Goal: Check status: Check status

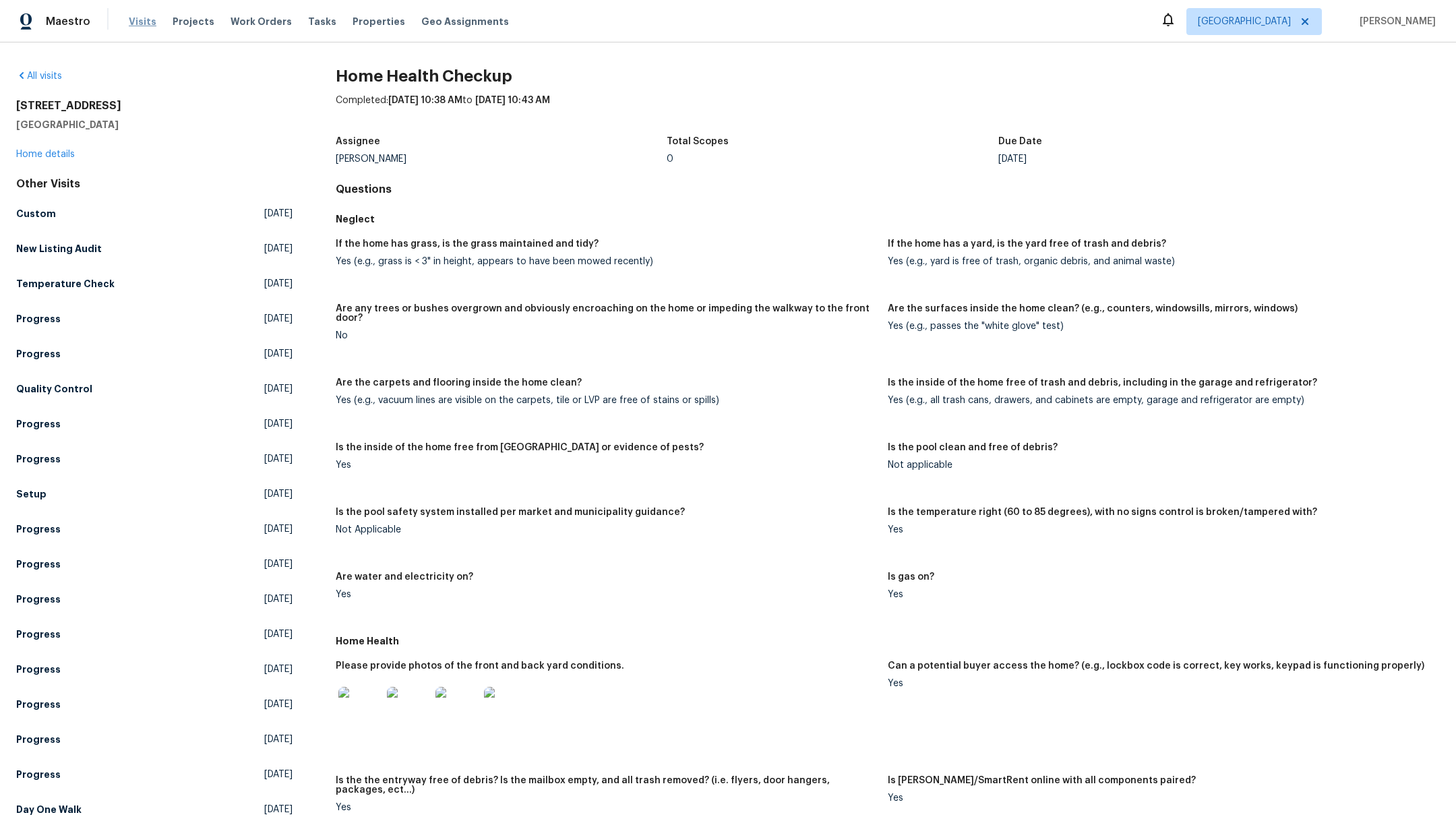
click at [141, 21] on span "Visits" at bounding box center [142, 21] width 28 height 13
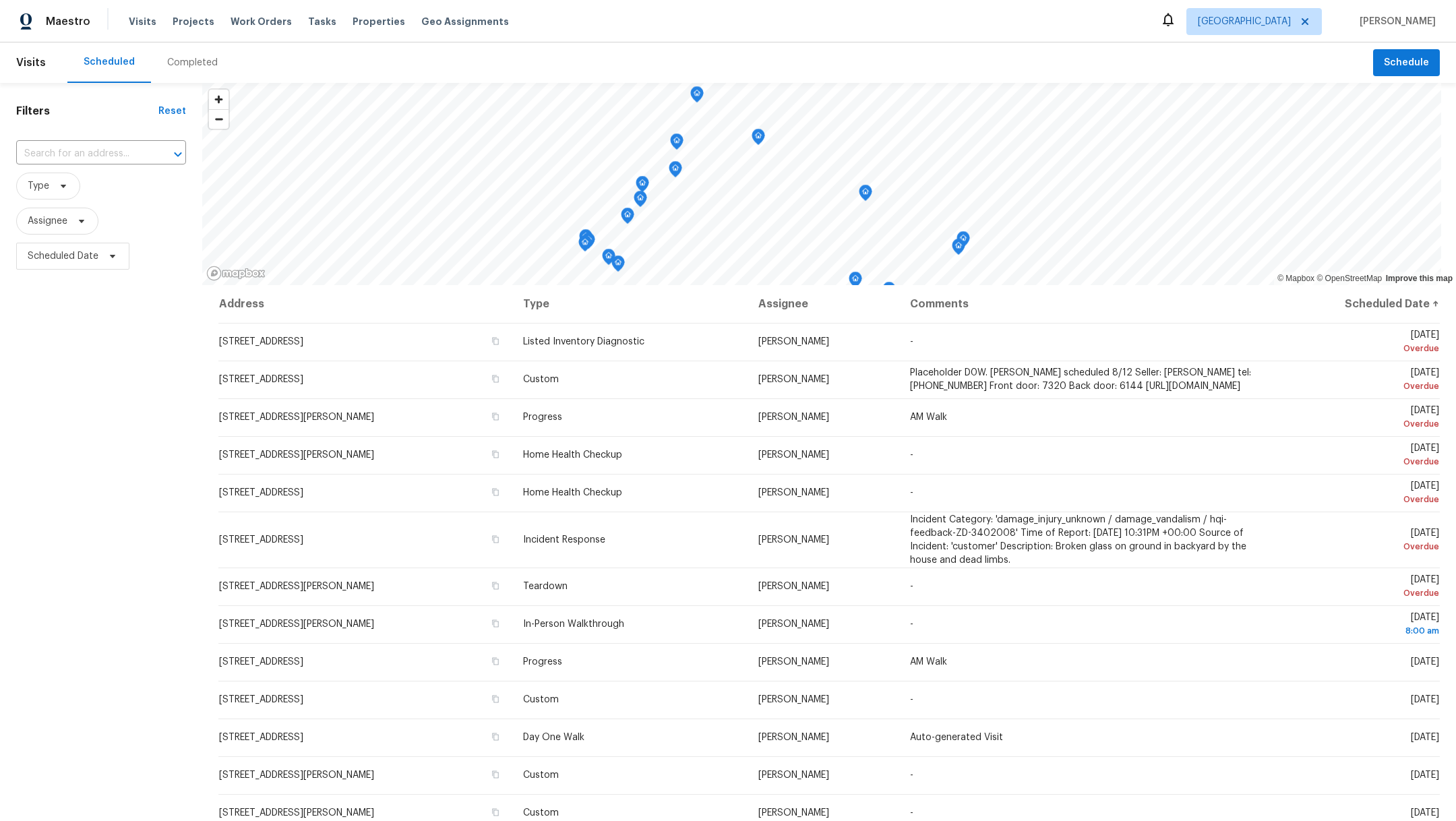
click at [178, 69] on div "Completed" at bounding box center [192, 62] width 51 height 13
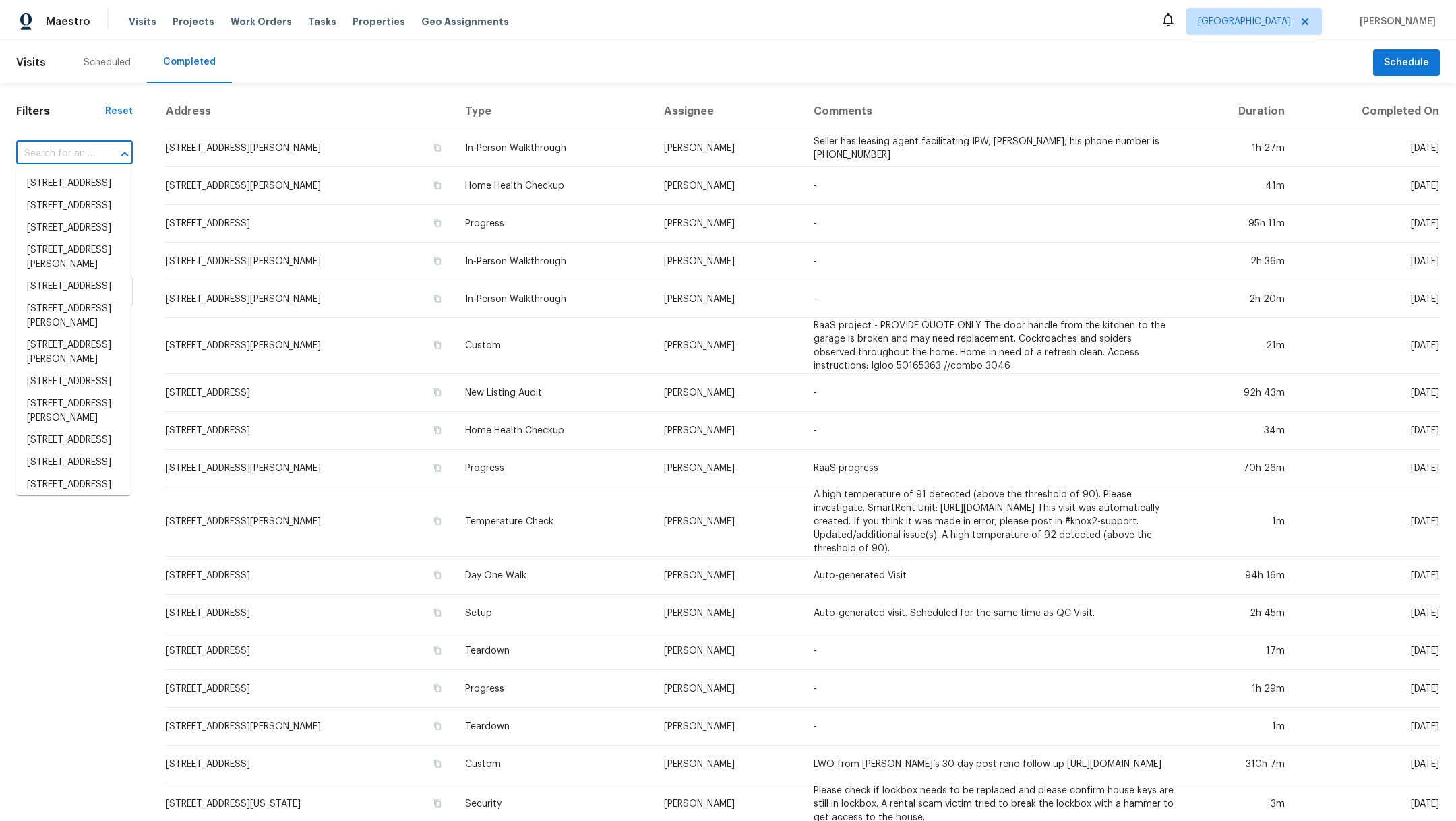
click at [61, 152] on input "text" at bounding box center [55, 153] width 79 height 21
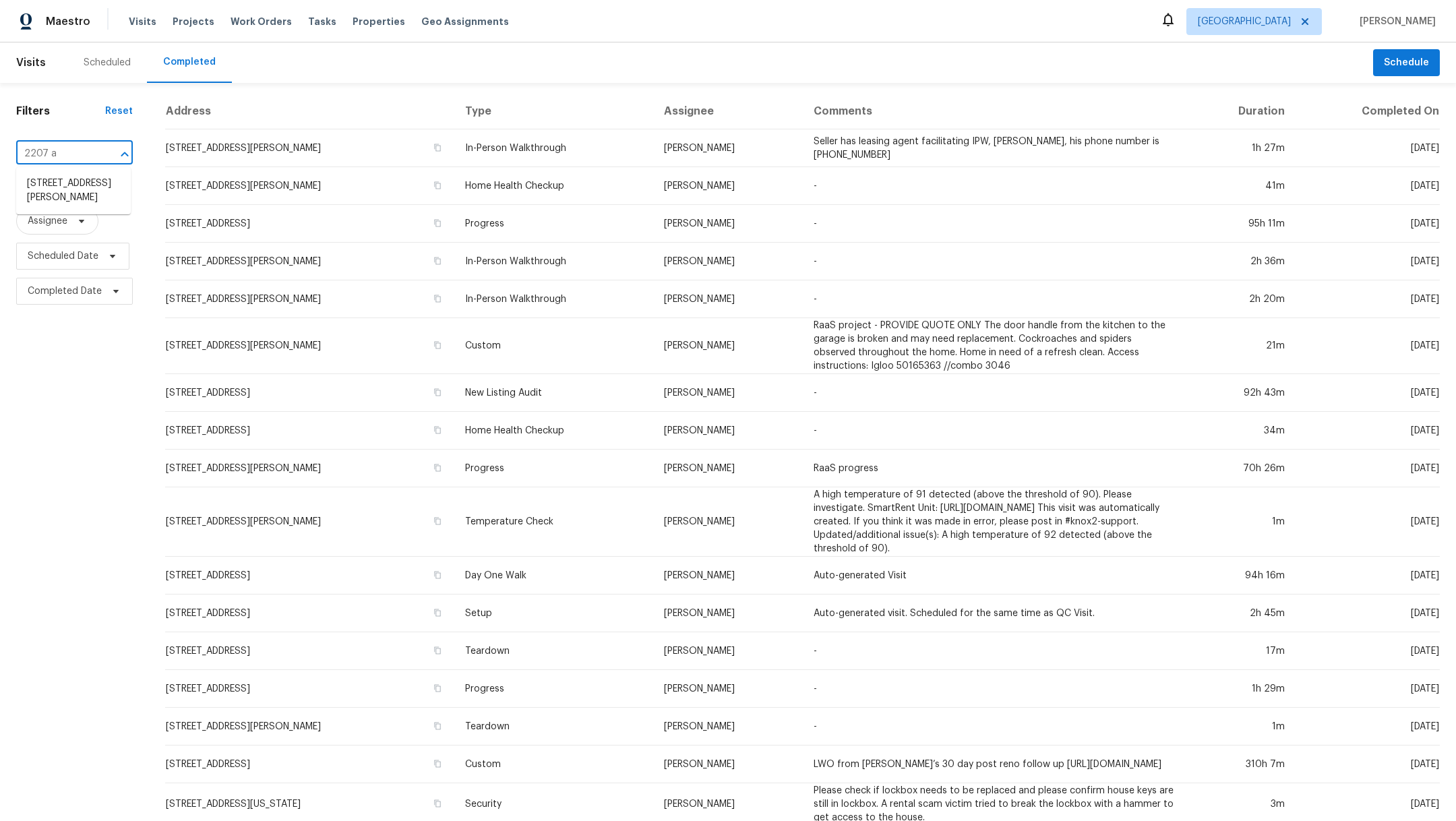
type input "2207 an"
click at [65, 207] on li "[STREET_ADDRESS][PERSON_NAME]" at bounding box center [73, 190] width 114 height 37
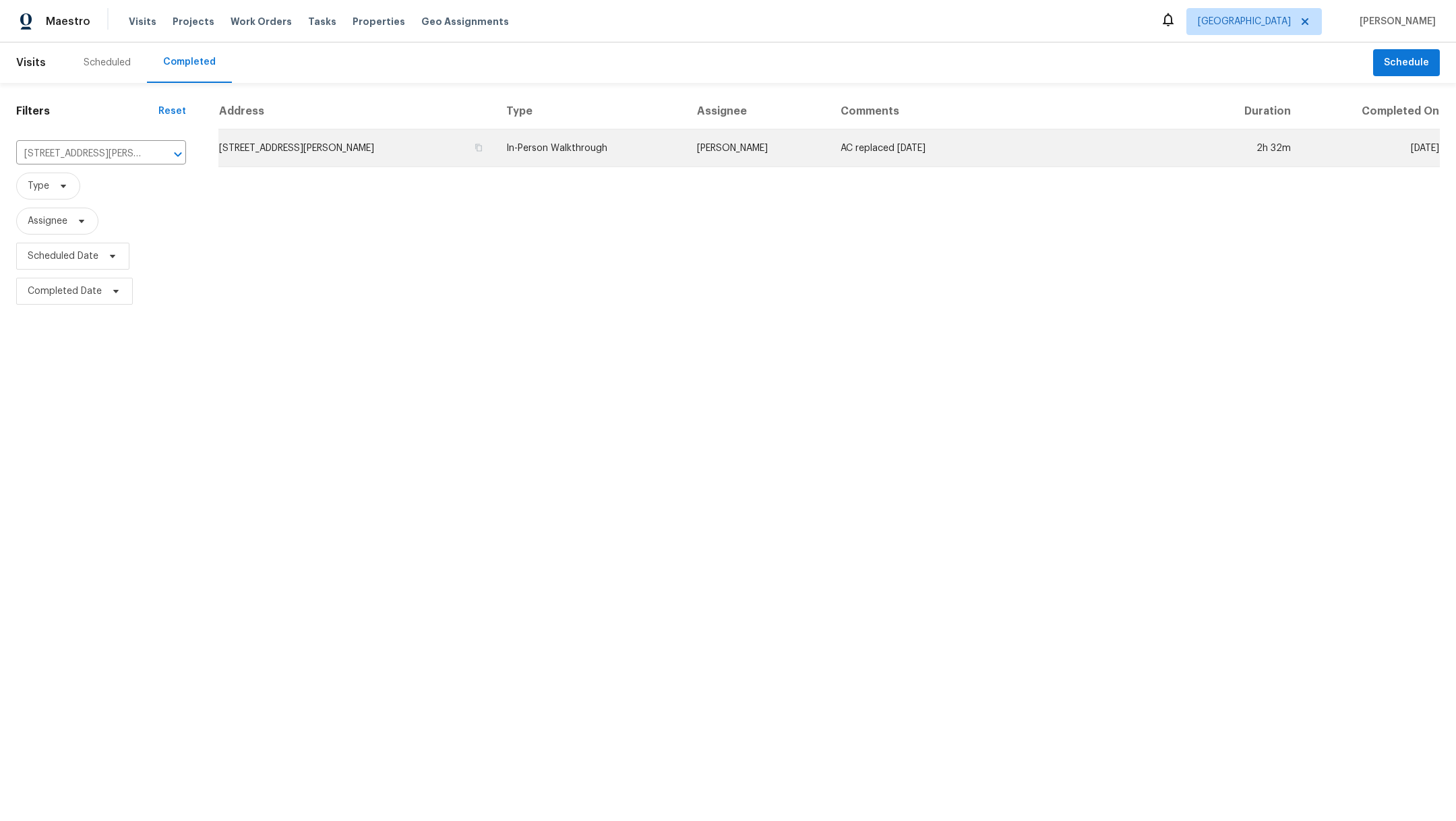
click at [363, 144] on td "[STREET_ADDRESS][PERSON_NAME]" at bounding box center [357, 148] width 277 height 37
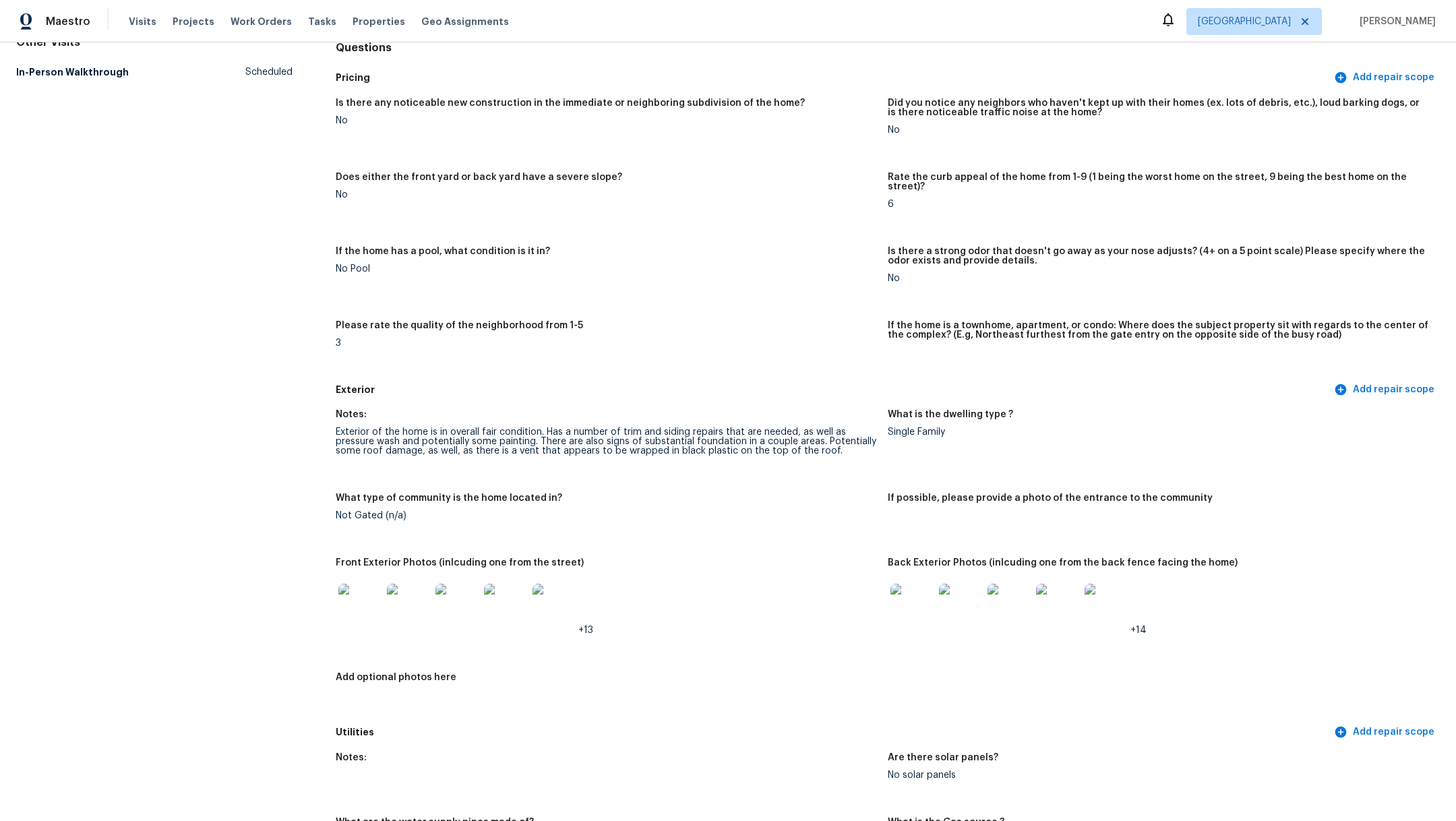
scroll to position [159, 0]
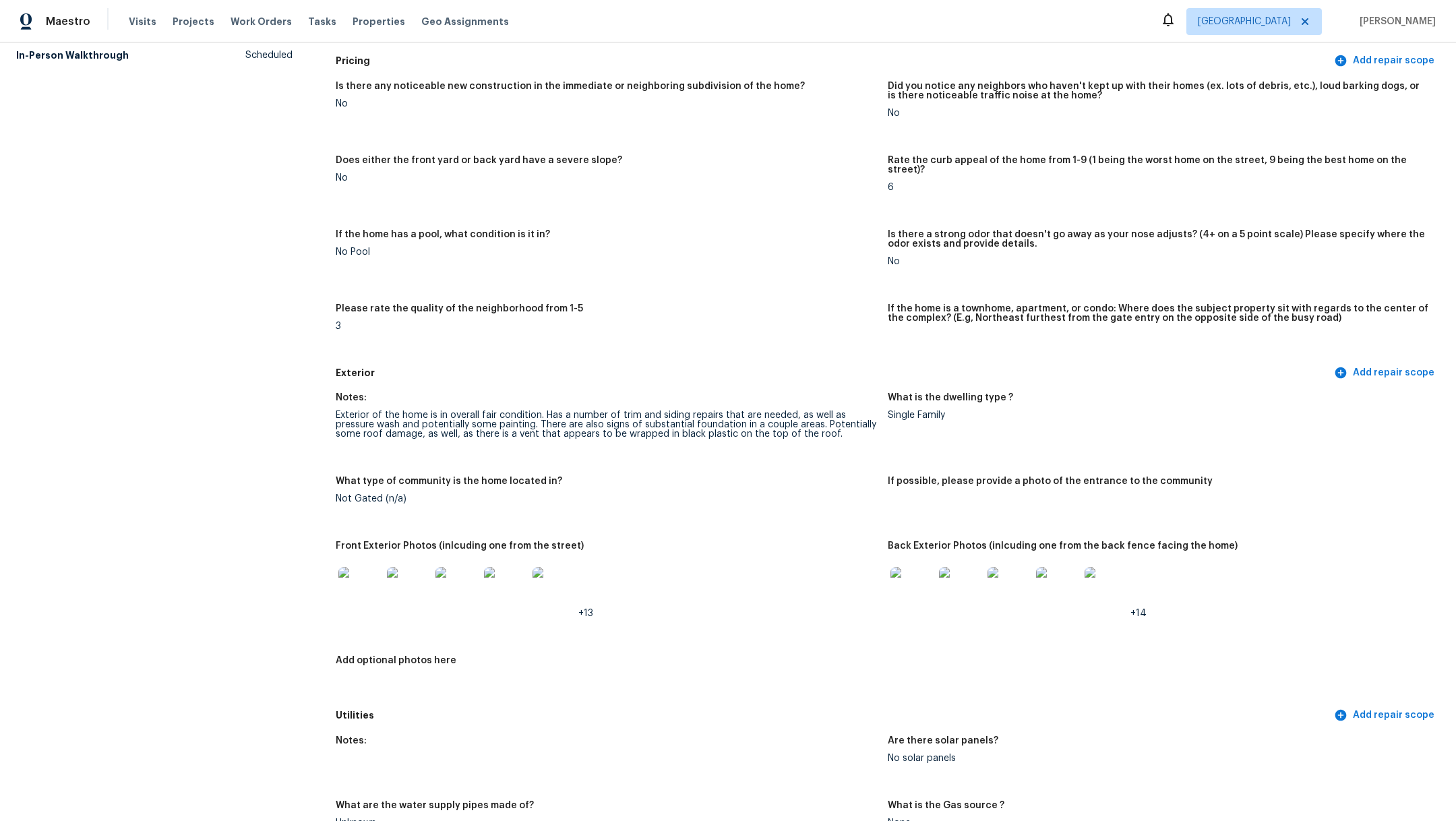
click at [358, 578] on img at bounding box center [360, 589] width 43 height 43
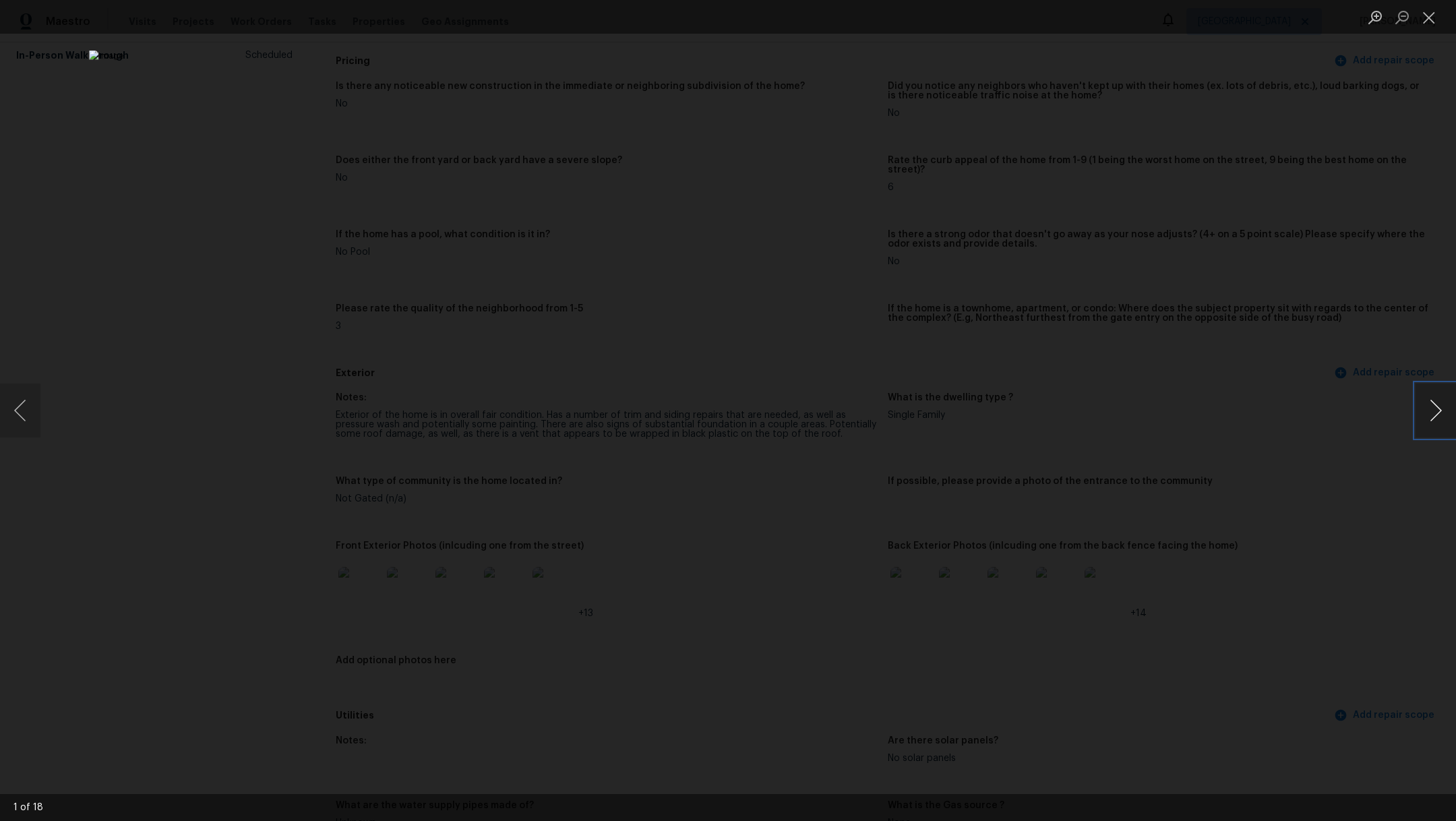
click at [1437, 415] on button "Next image" at bounding box center [1435, 410] width 40 height 54
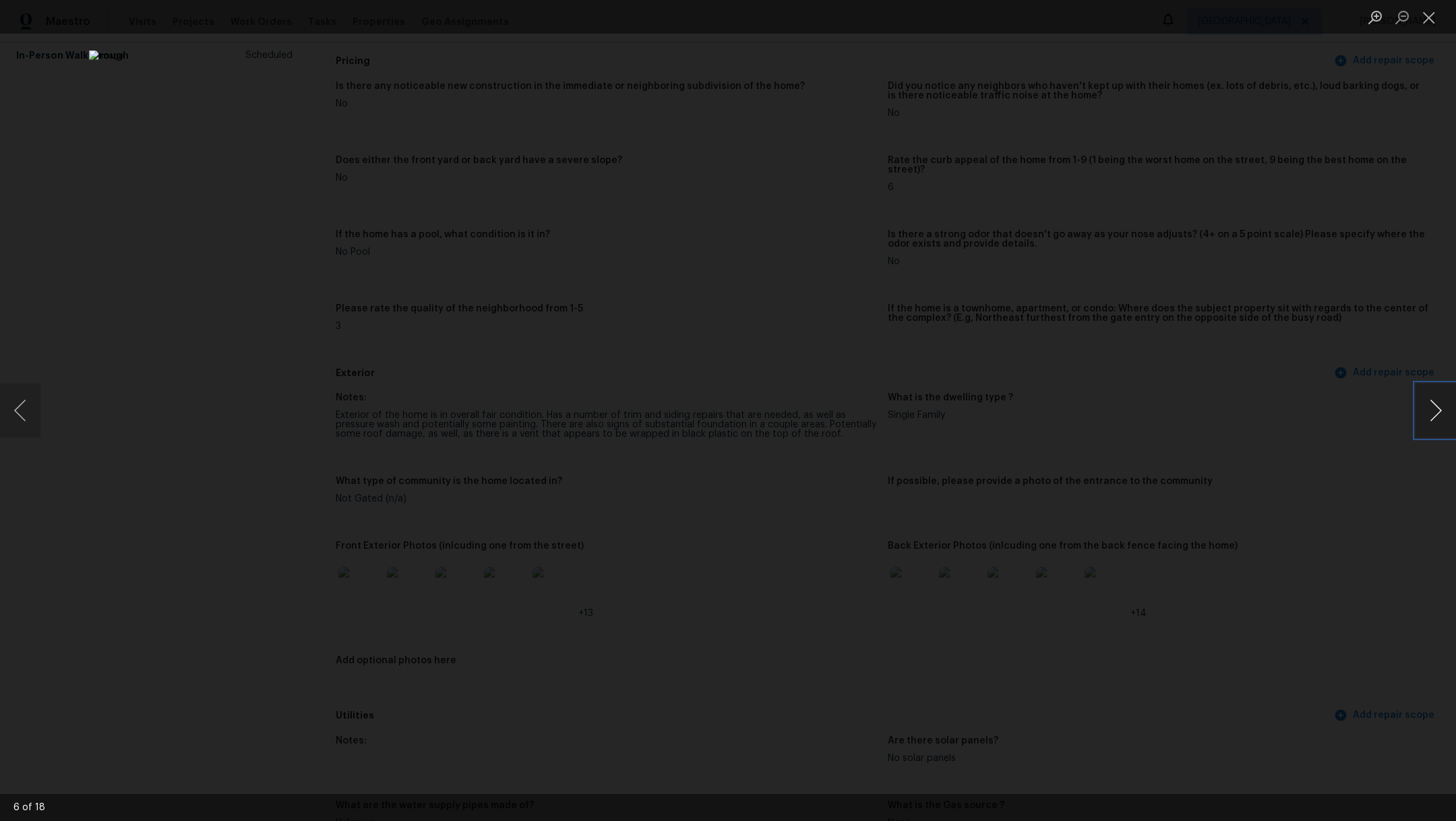
click at [1437, 415] on button "Next image" at bounding box center [1435, 410] width 40 height 54
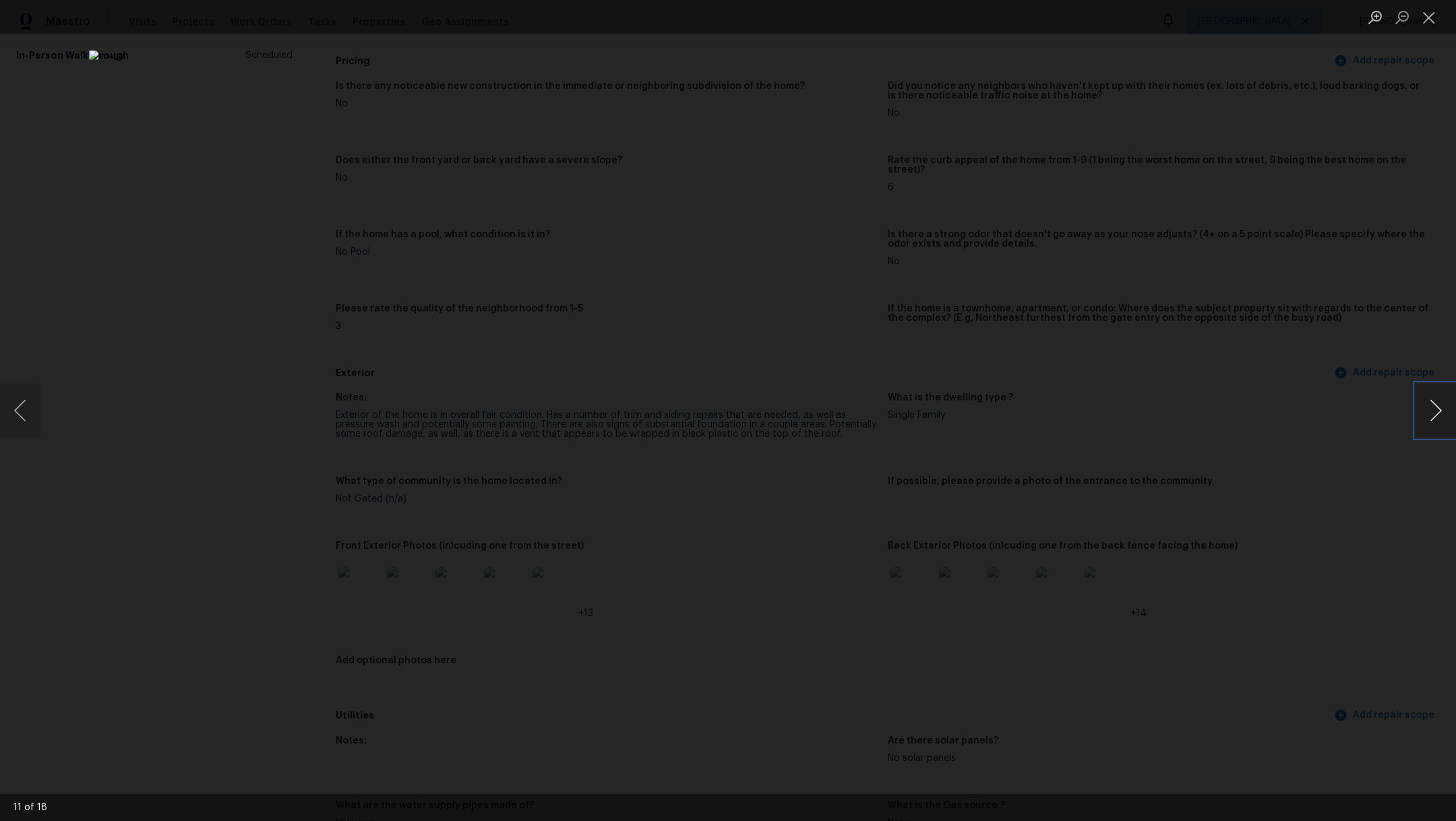
click at [1437, 415] on button "Next image" at bounding box center [1435, 410] width 40 height 54
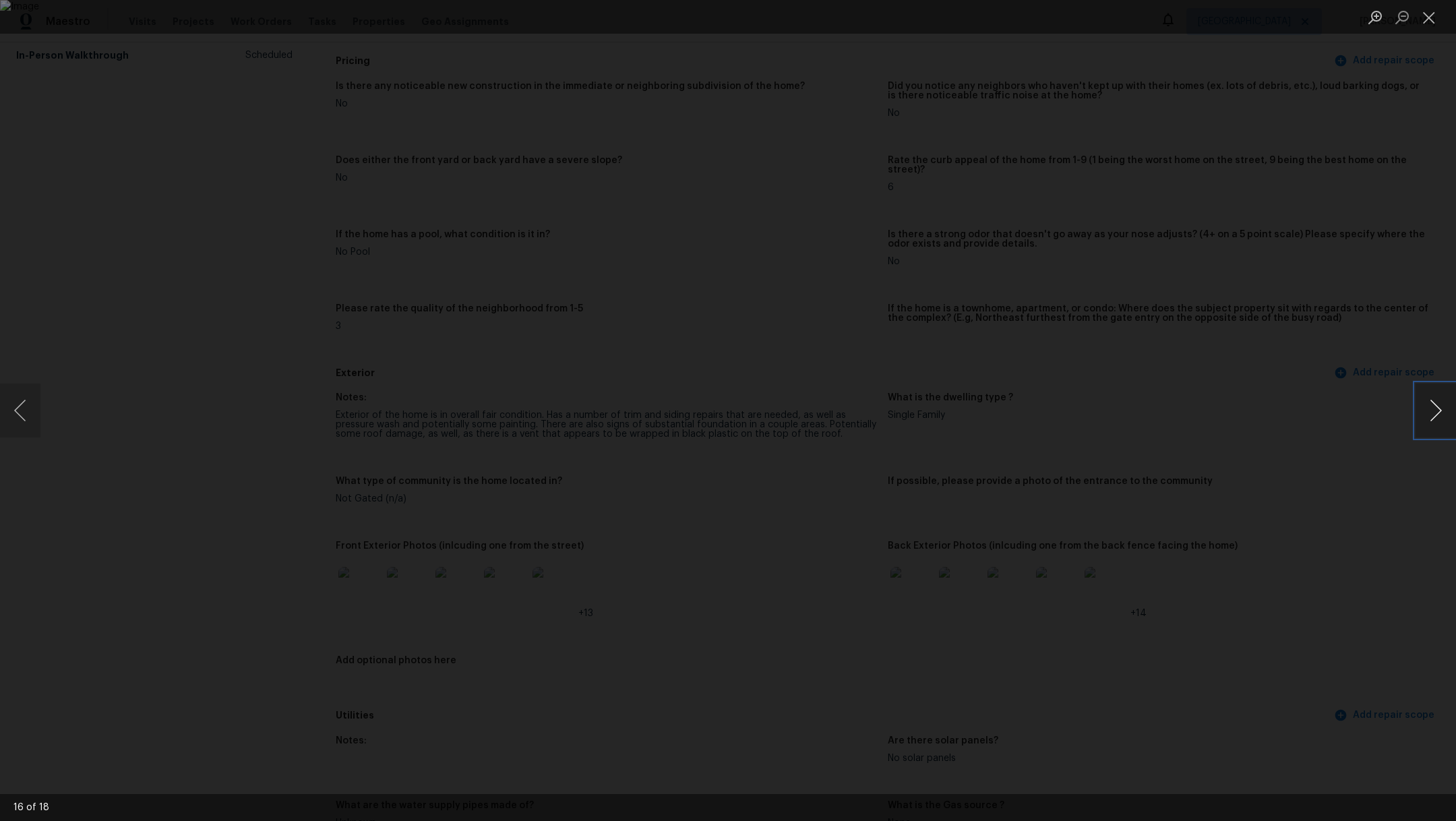
click at [1437, 415] on button "Next image" at bounding box center [1435, 410] width 40 height 54
click at [1431, 27] on button "Close lightbox" at bounding box center [1429, 17] width 27 height 23
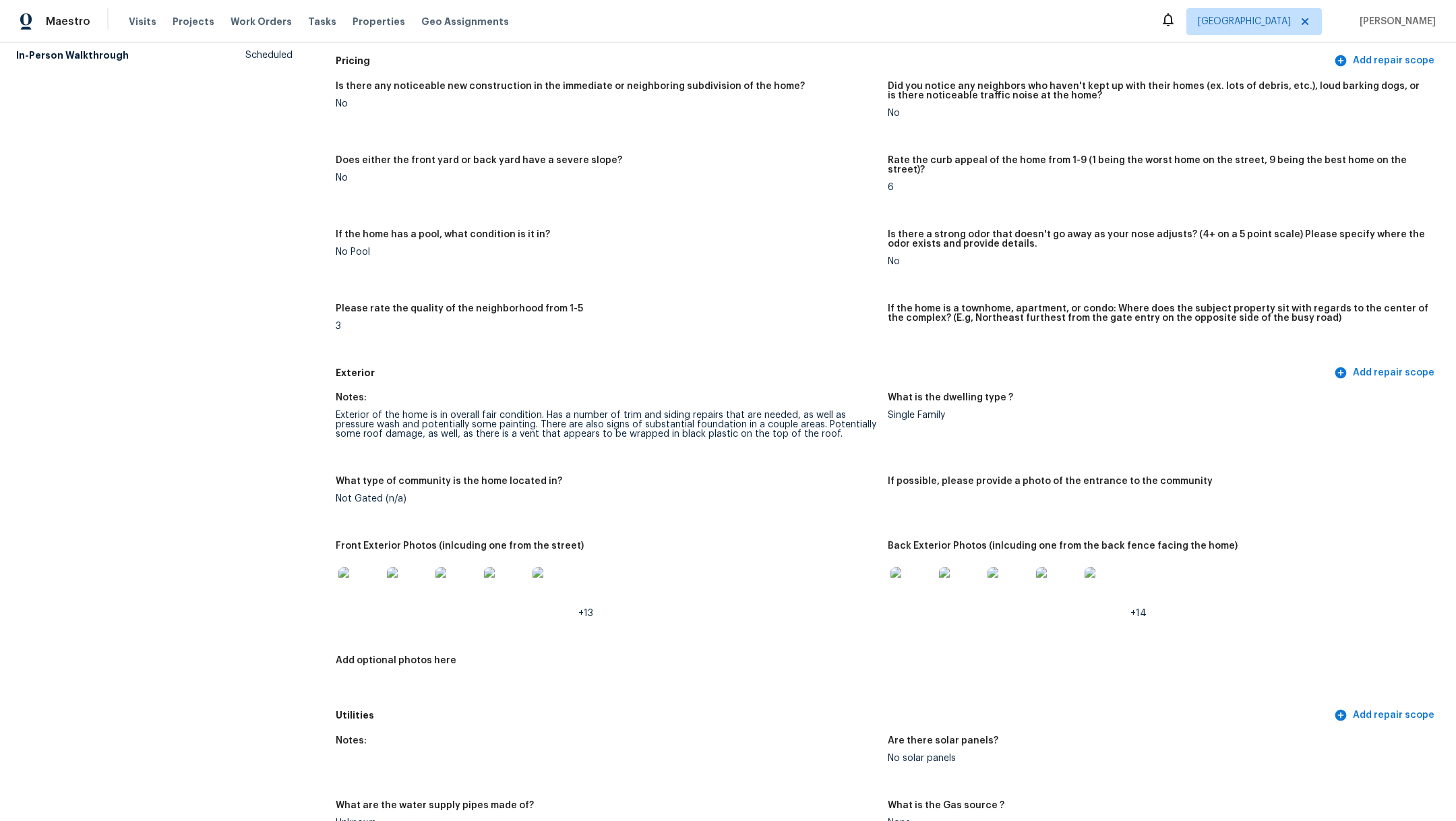
click at [910, 585] on img at bounding box center [912, 589] width 43 height 43
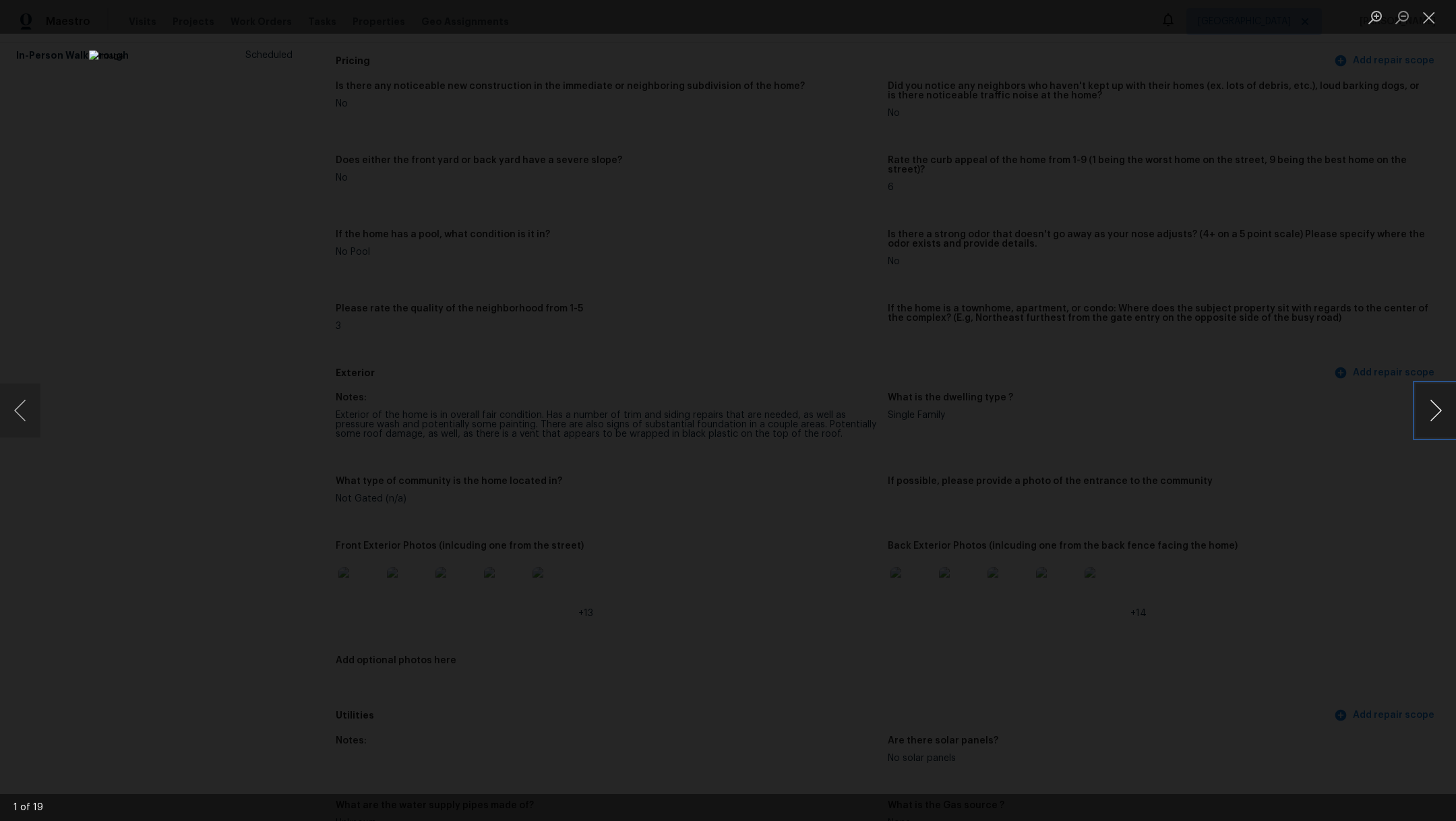
click at [1436, 415] on button "Next image" at bounding box center [1435, 410] width 40 height 54
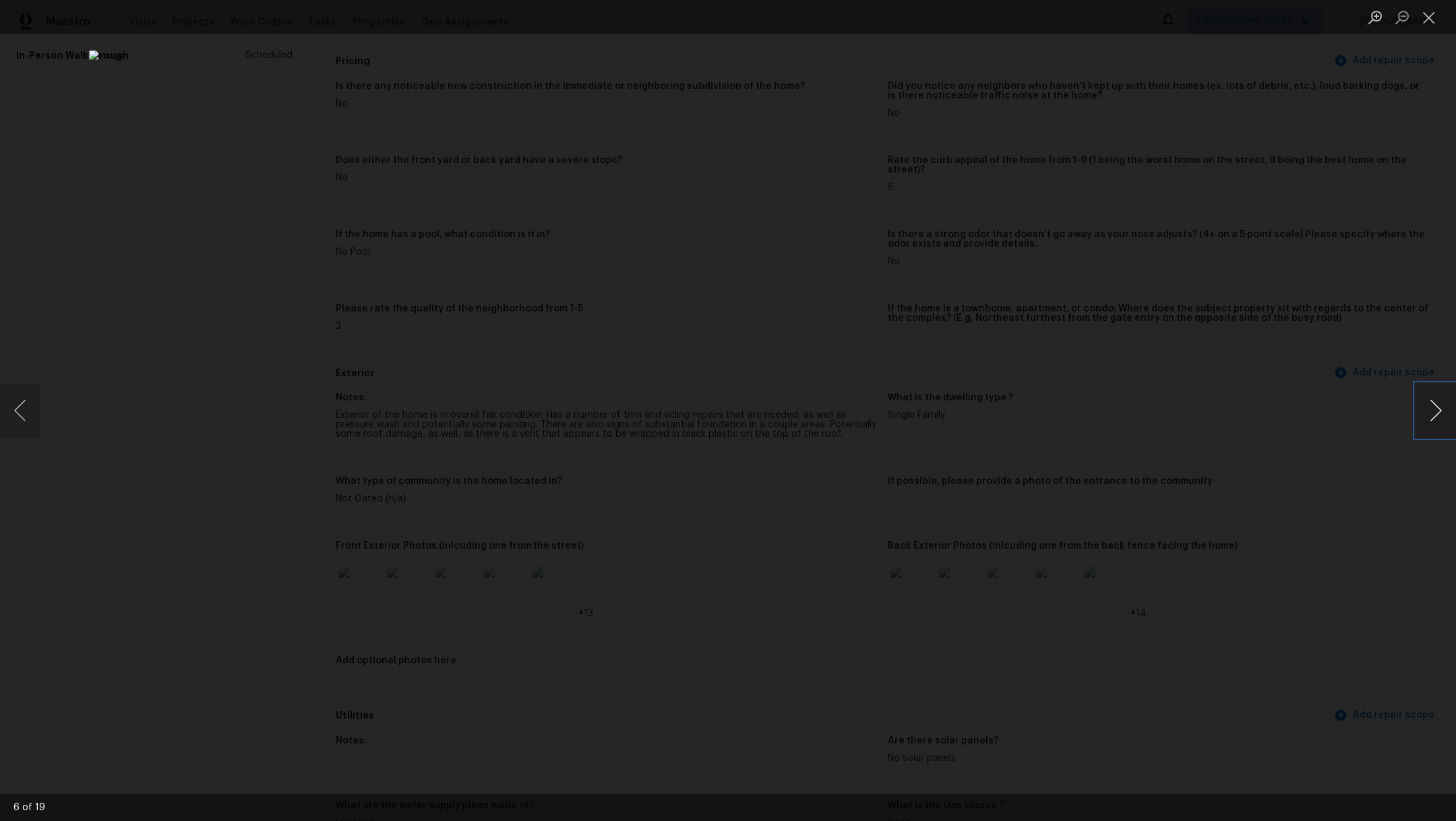
click at [1436, 415] on button "Next image" at bounding box center [1435, 410] width 40 height 54
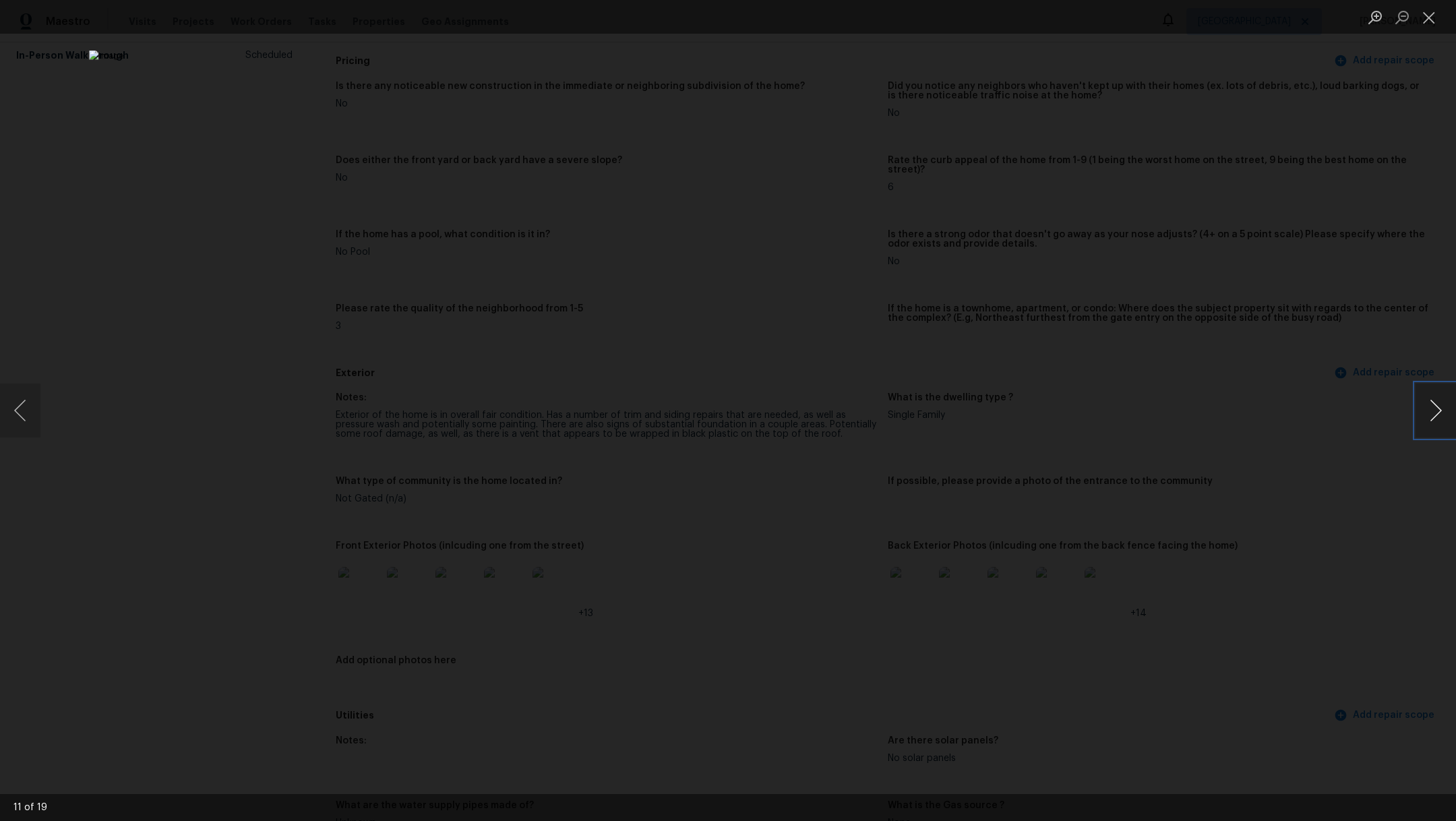
click at [1436, 415] on button "Next image" at bounding box center [1435, 410] width 40 height 54
click at [1430, 28] on button "Close lightbox" at bounding box center [1429, 17] width 27 height 23
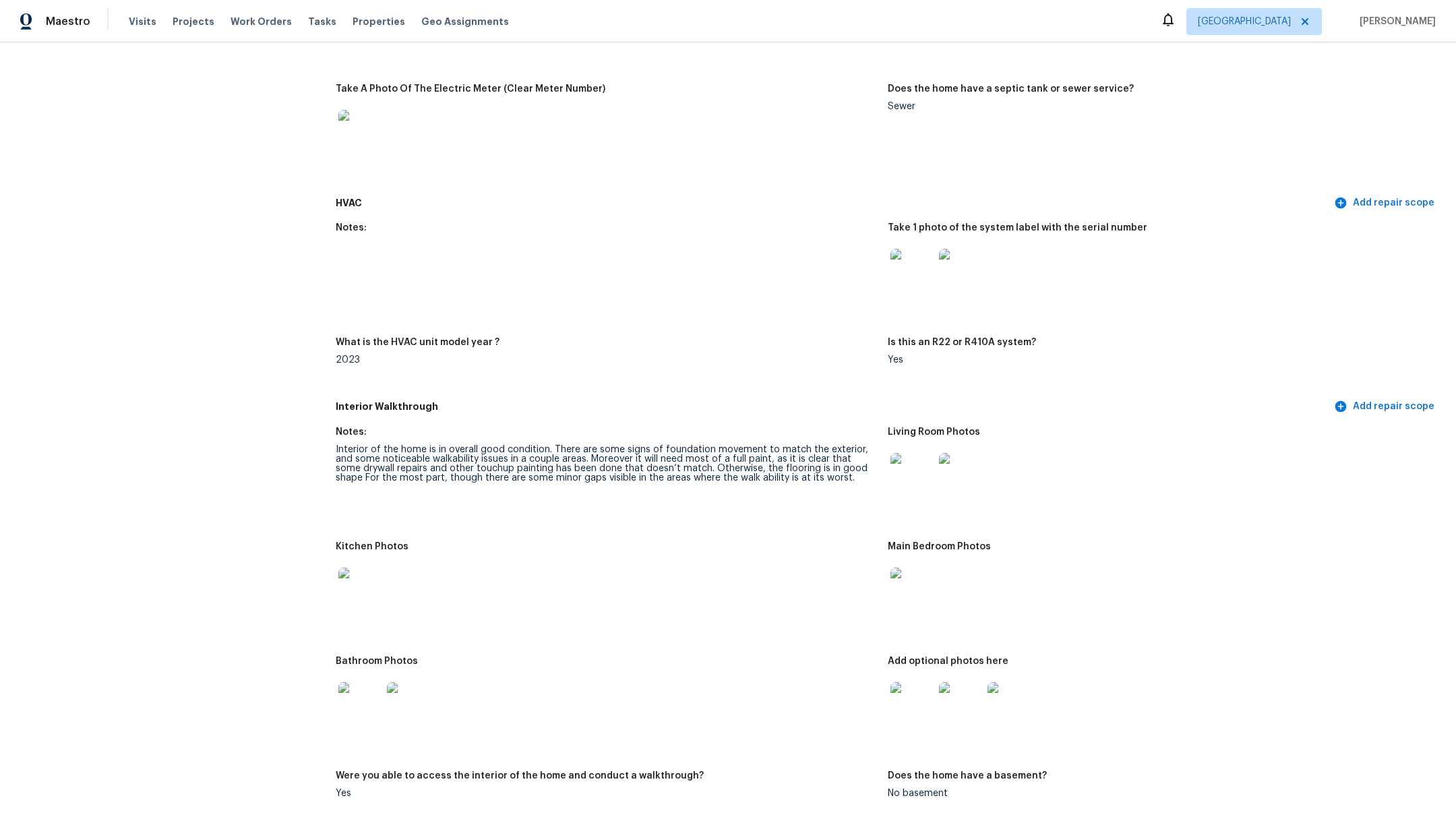
scroll to position [999, 0]
click at [912, 460] on img at bounding box center [912, 471] width 43 height 43
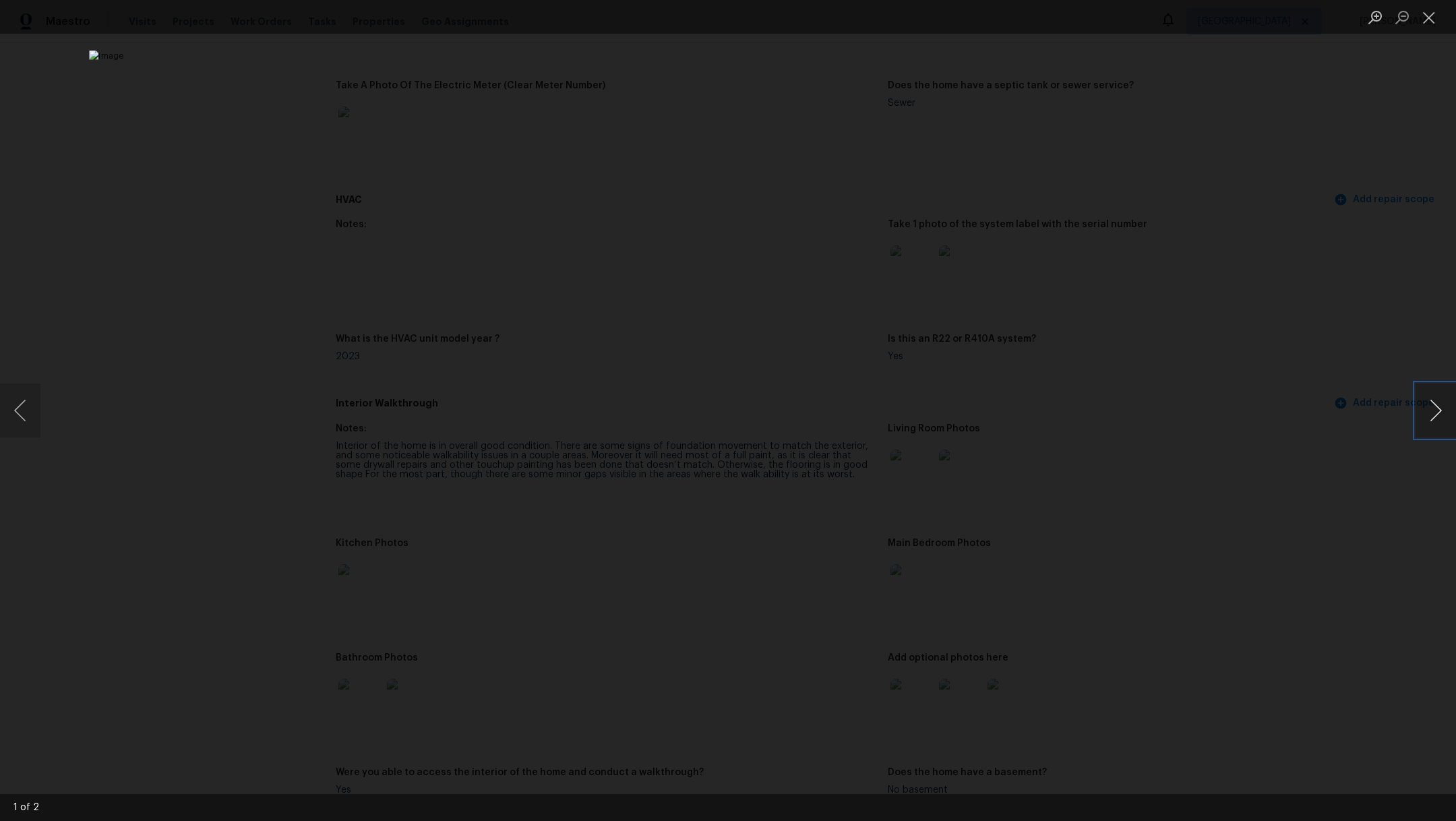
click at [1455, 423] on button "Next image" at bounding box center [1435, 410] width 40 height 54
click at [1435, 23] on button "Close lightbox" at bounding box center [1429, 17] width 27 height 23
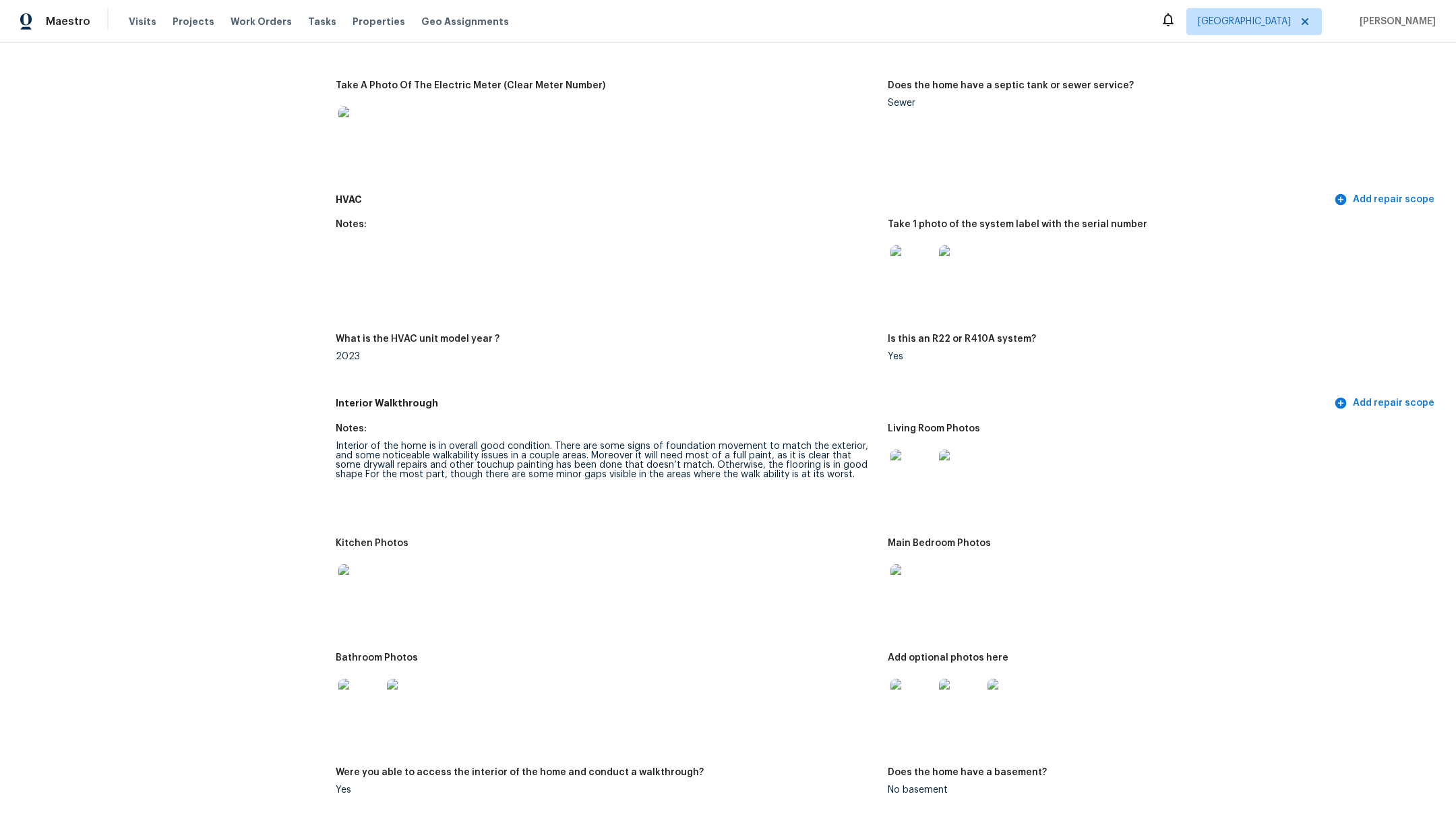
click at [352, 575] on img at bounding box center [360, 585] width 43 height 43
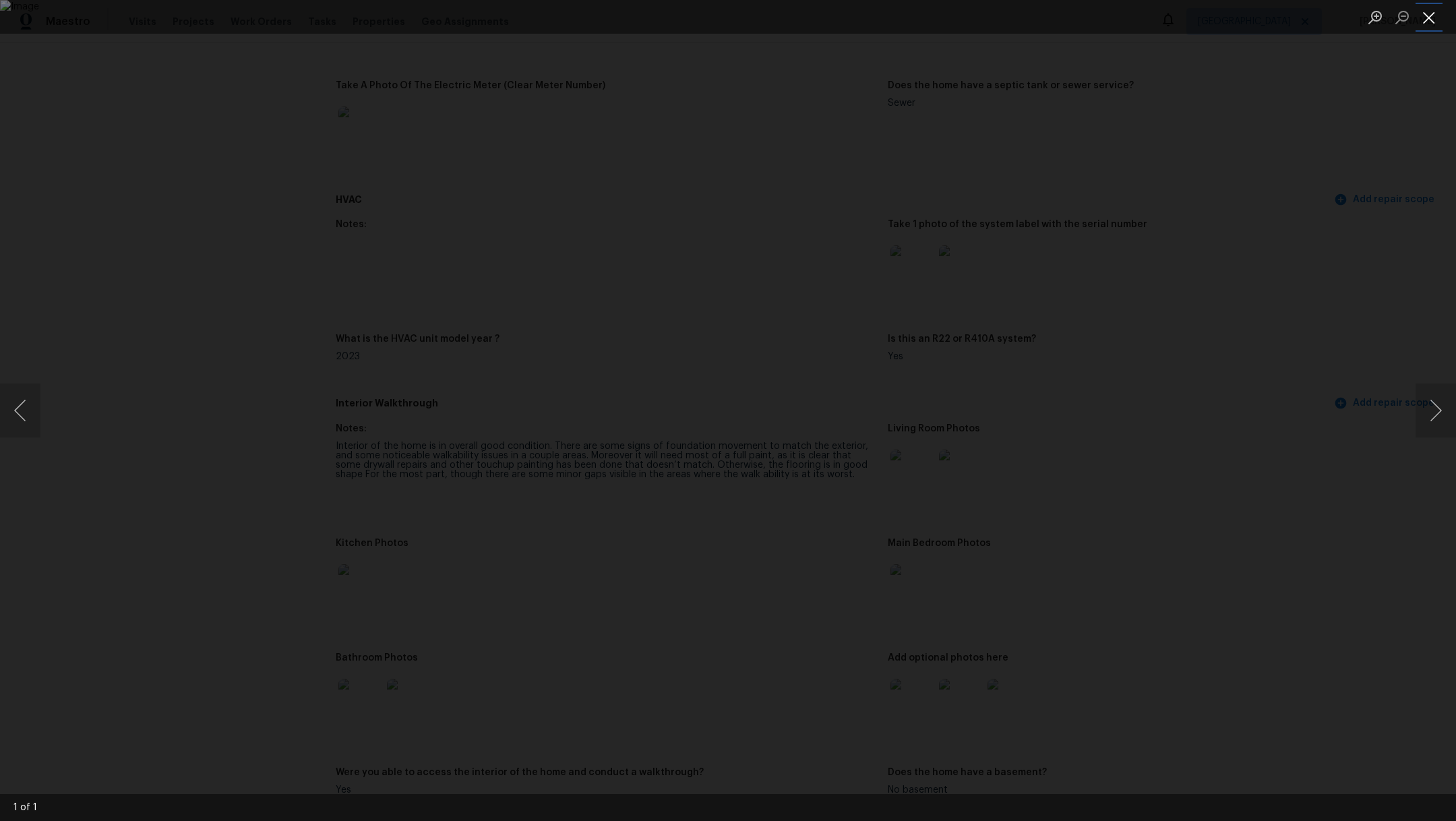
click at [1434, 15] on button "Close lightbox" at bounding box center [1429, 17] width 27 height 23
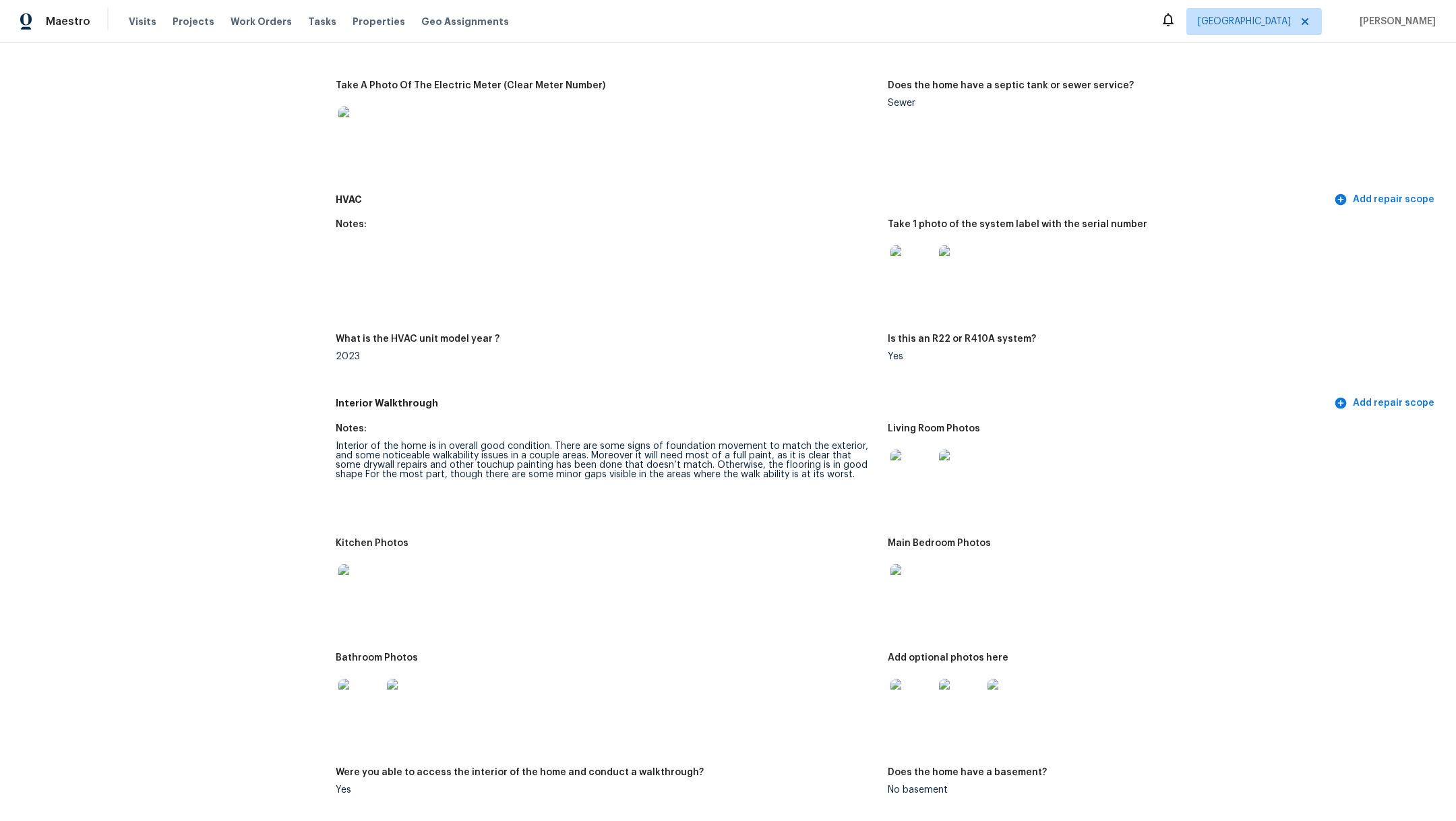
click at [363, 679] on img at bounding box center [360, 701] width 43 height 43
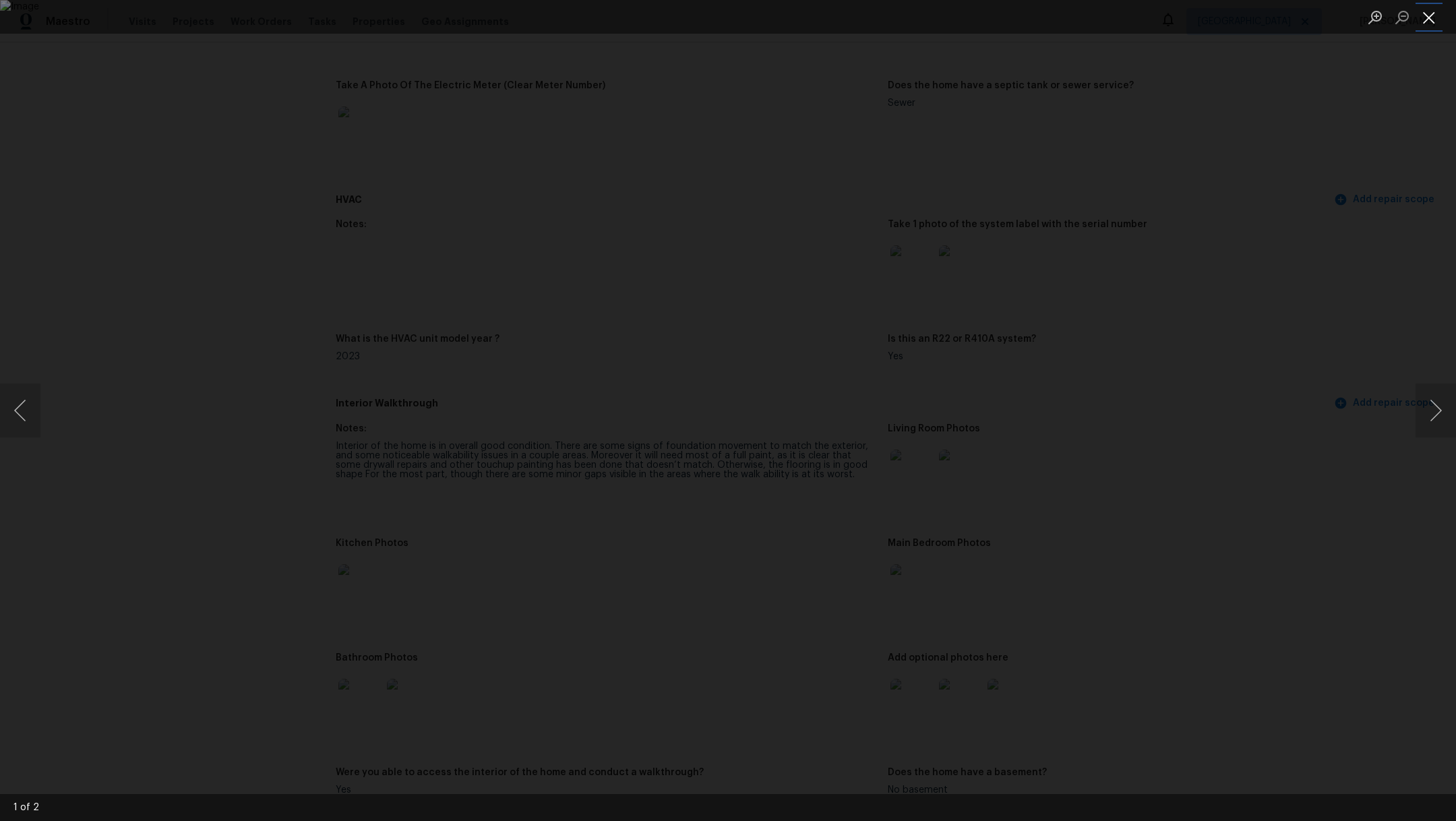
click at [1436, 21] on button "Close lightbox" at bounding box center [1429, 17] width 27 height 23
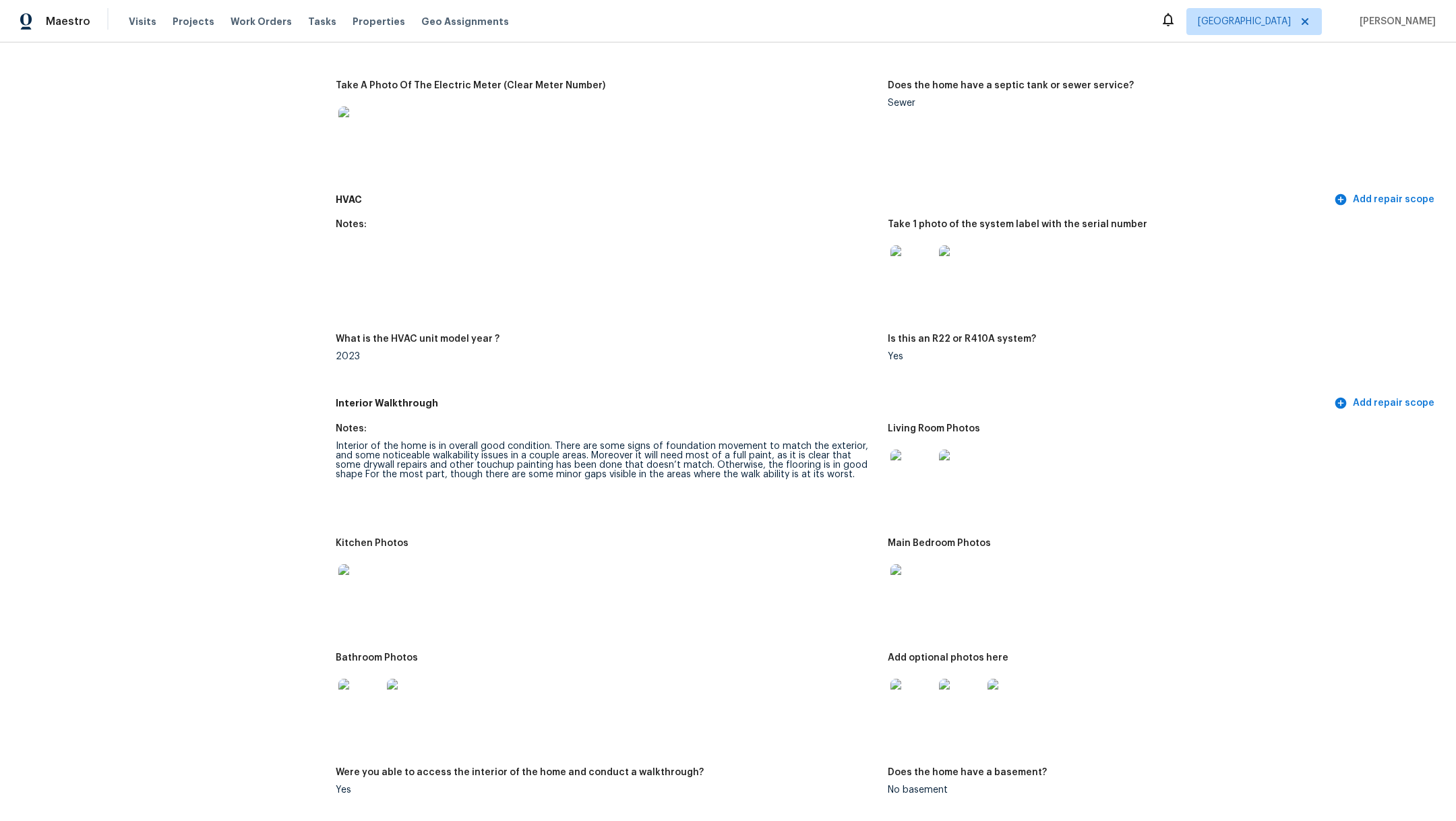
click at [907, 685] on img at bounding box center [912, 701] width 43 height 43
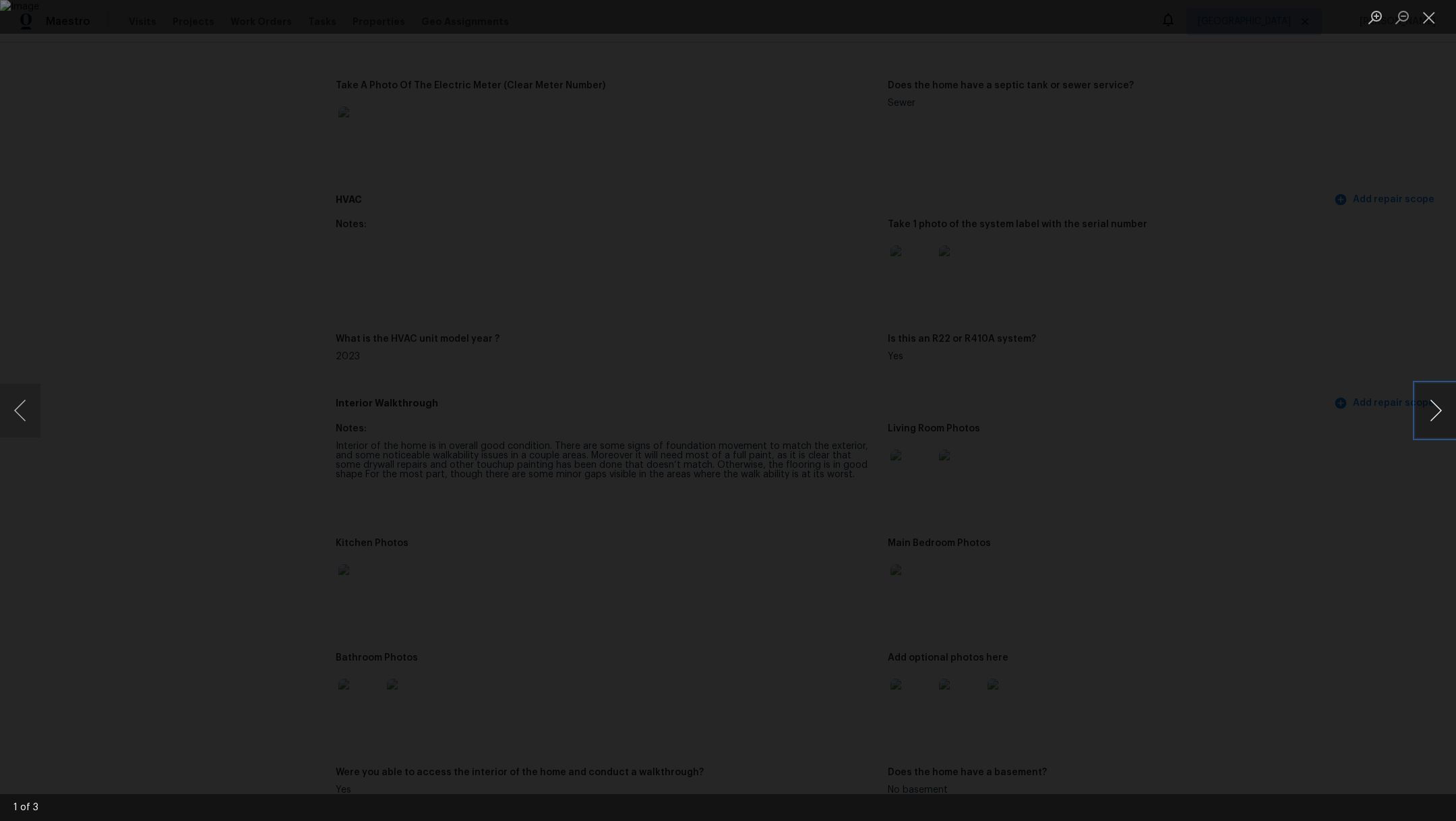
click at [1436, 401] on button "Next image" at bounding box center [1435, 410] width 40 height 54
click at [1426, 23] on button "Close lightbox" at bounding box center [1429, 17] width 27 height 23
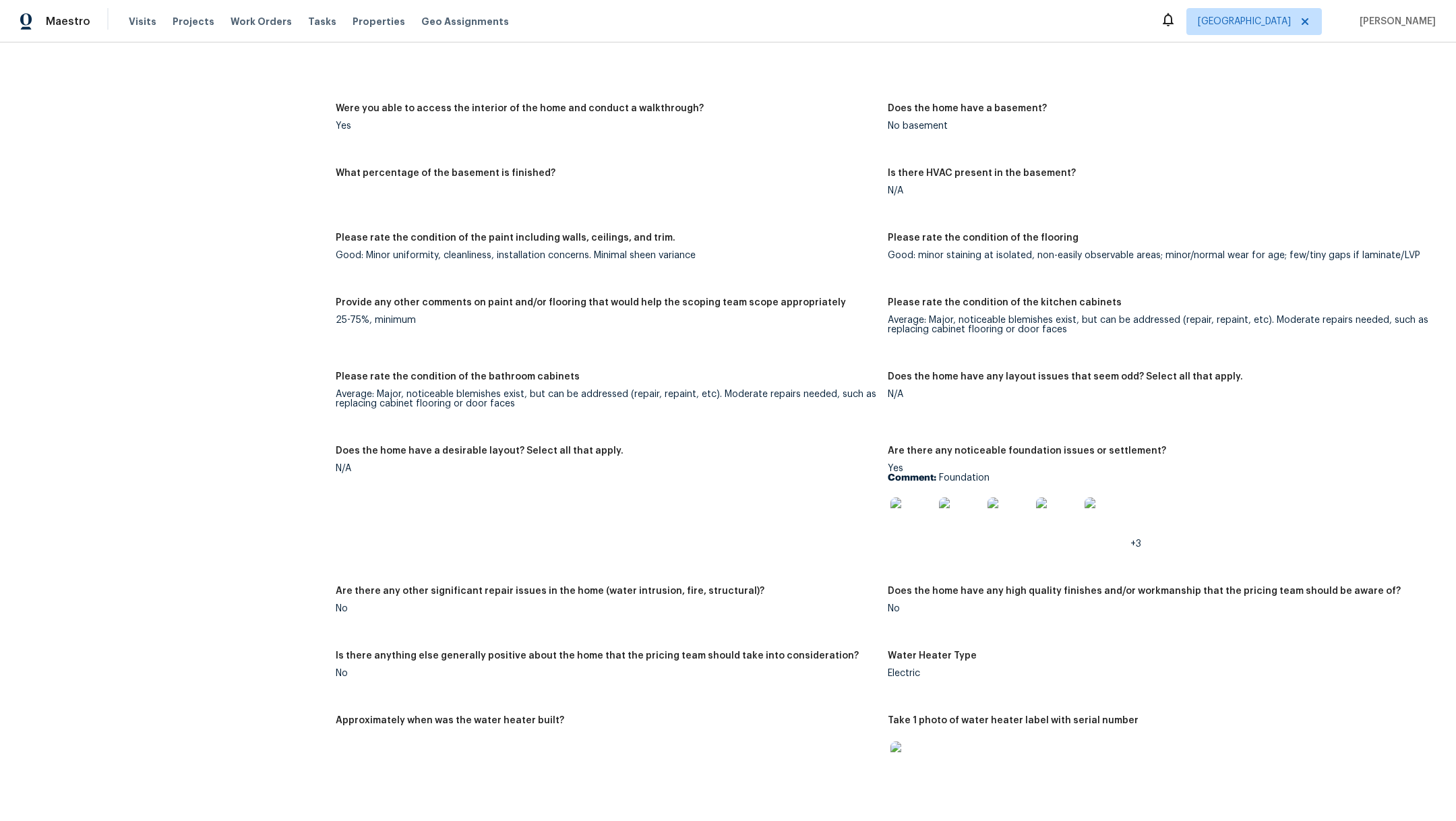
scroll to position [2115, 0]
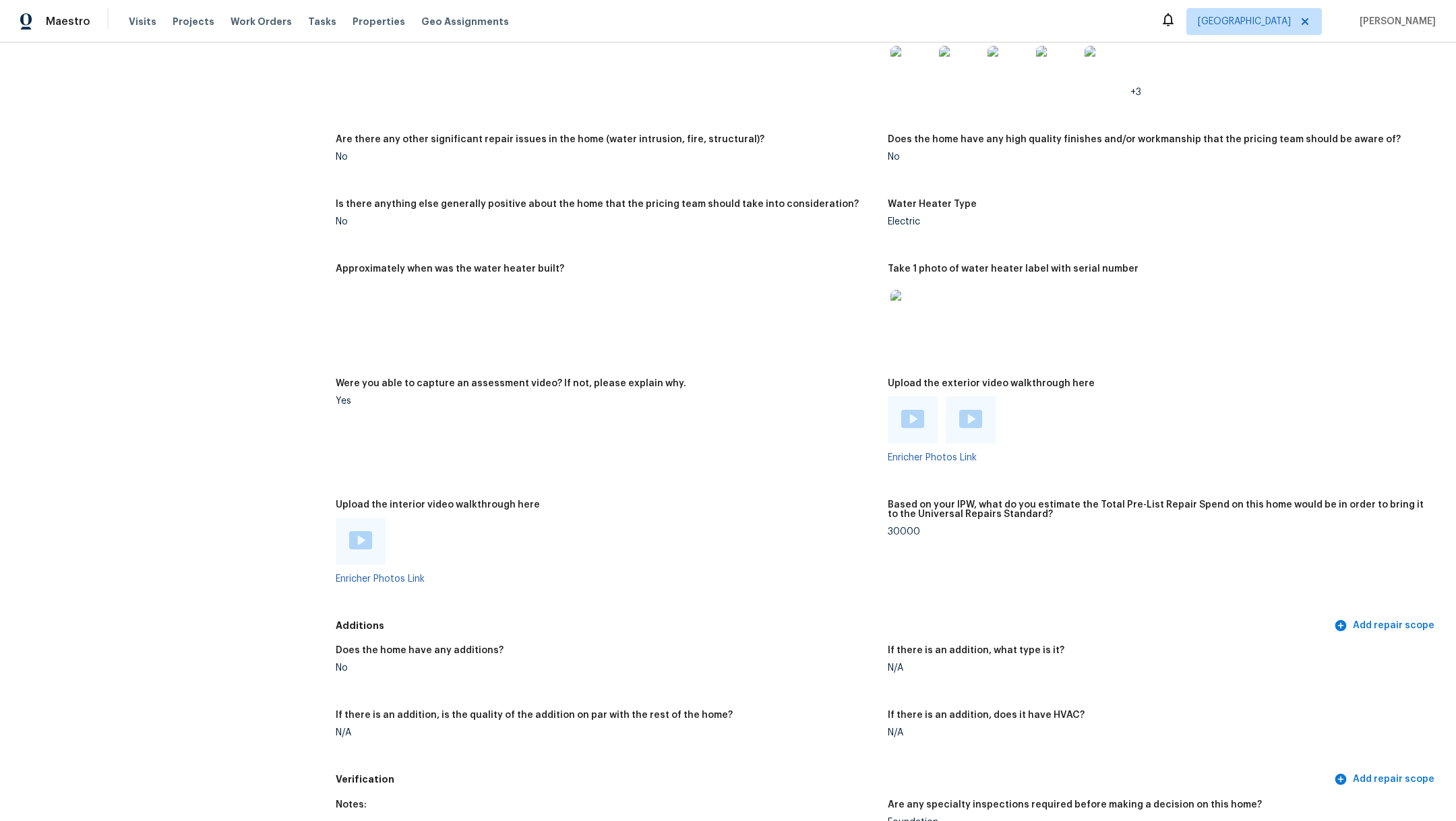
click at [356, 534] on img at bounding box center [360, 540] width 23 height 18
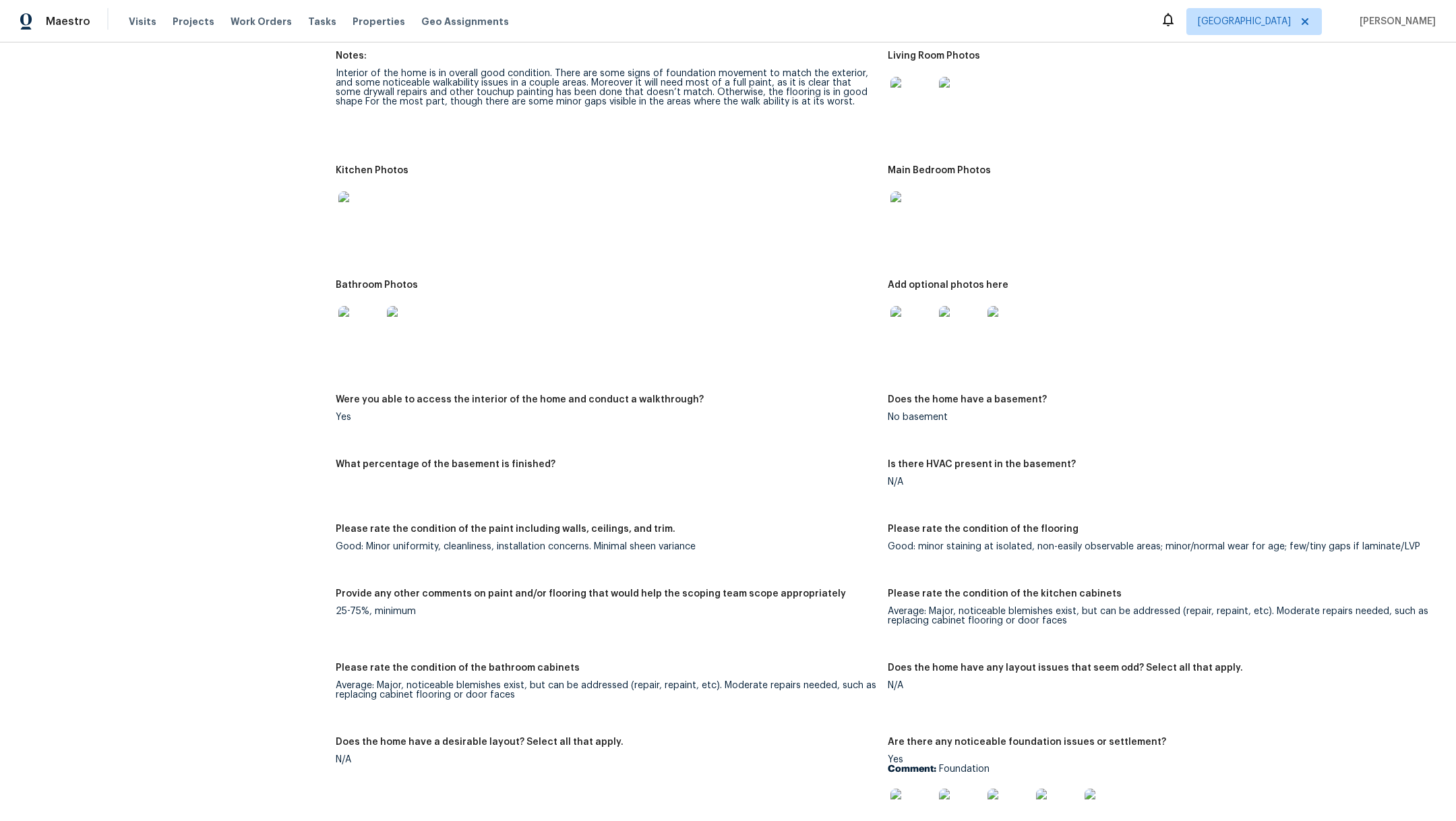
scroll to position [0, 0]
